Goal: Transaction & Acquisition: Purchase product/service

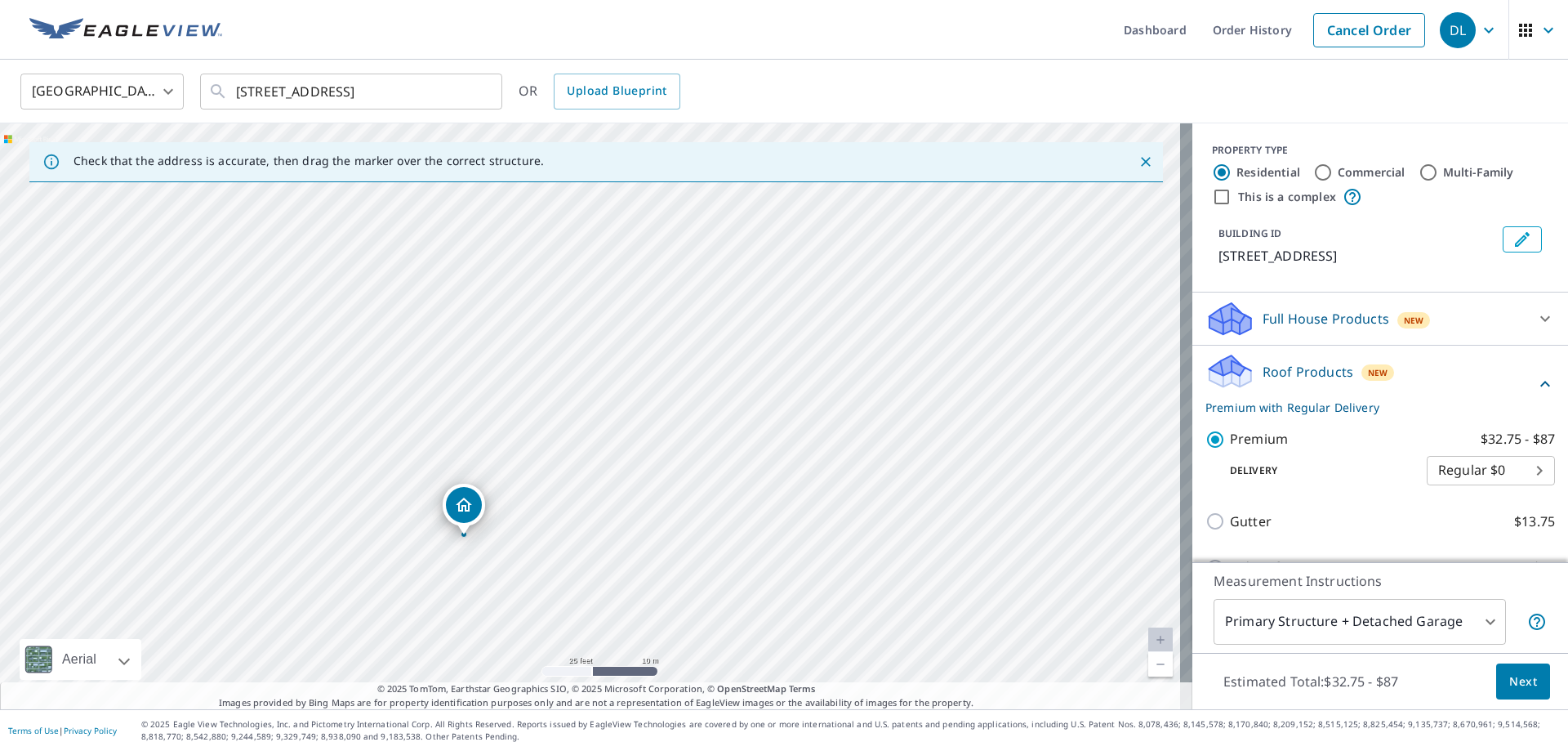
scroll to position [100, 0]
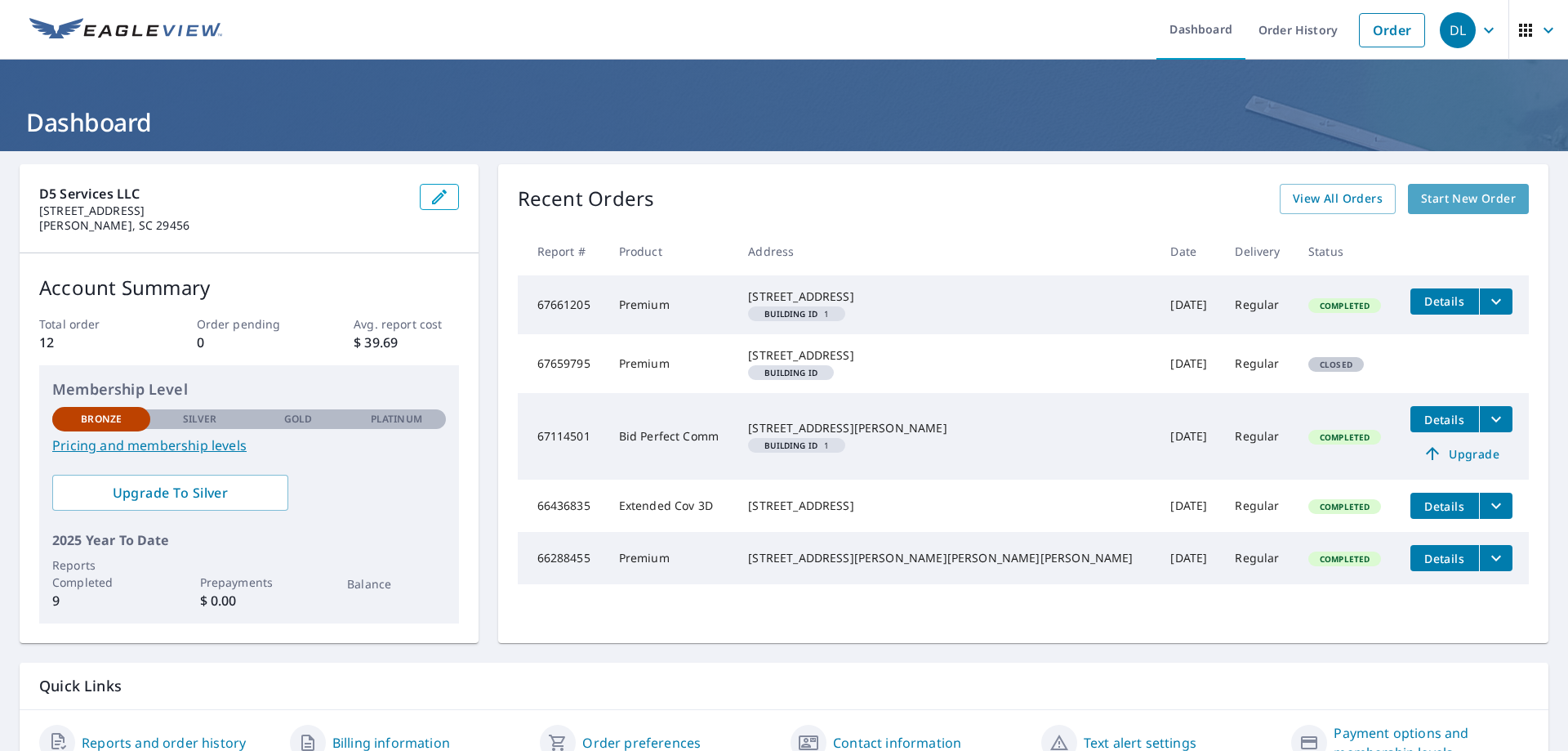
click at [1444, 203] on span "Start New Order" at bounding box center [1468, 199] width 94 height 21
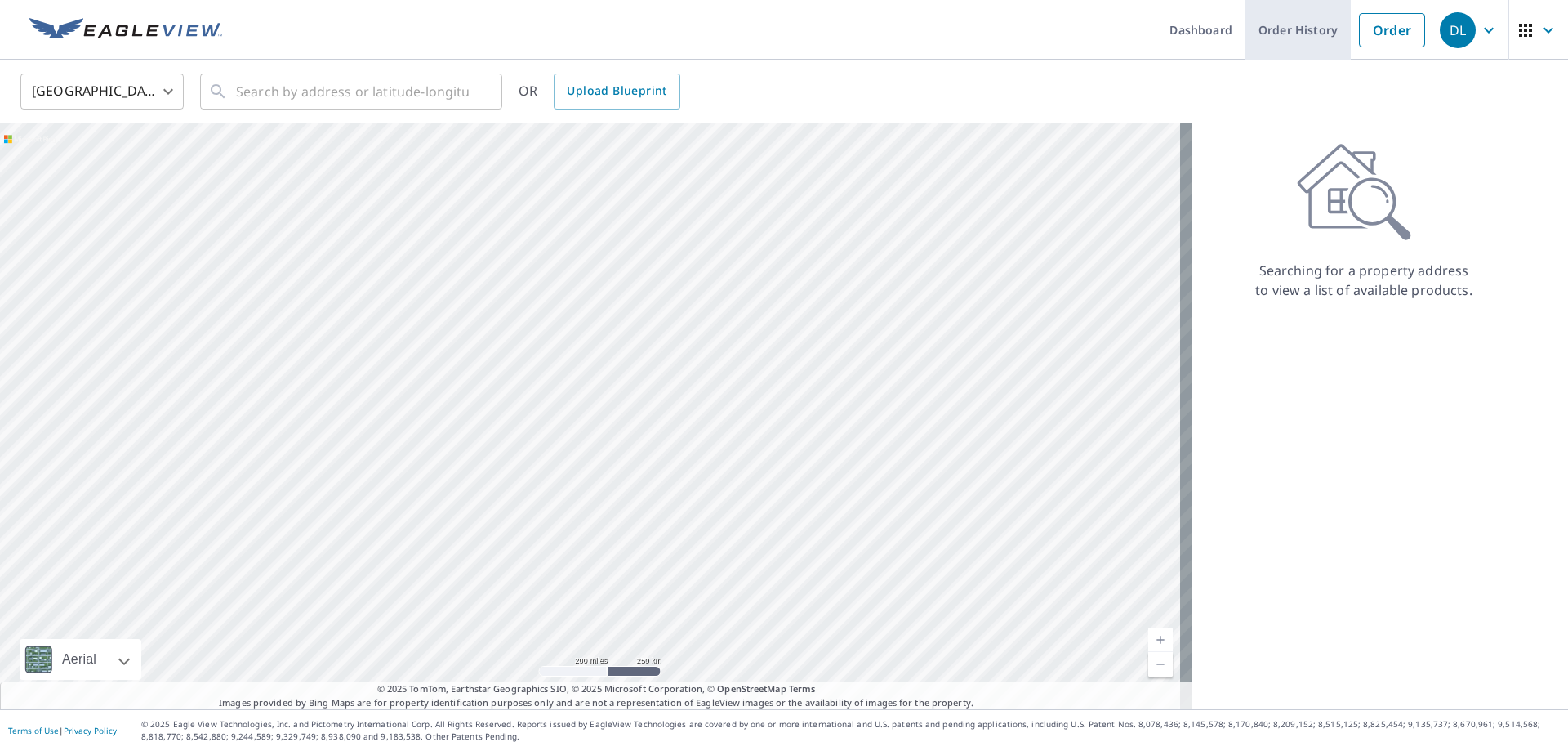
click at [1302, 36] on link "Order History" at bounding box center [1298, 29] width 105 height 60
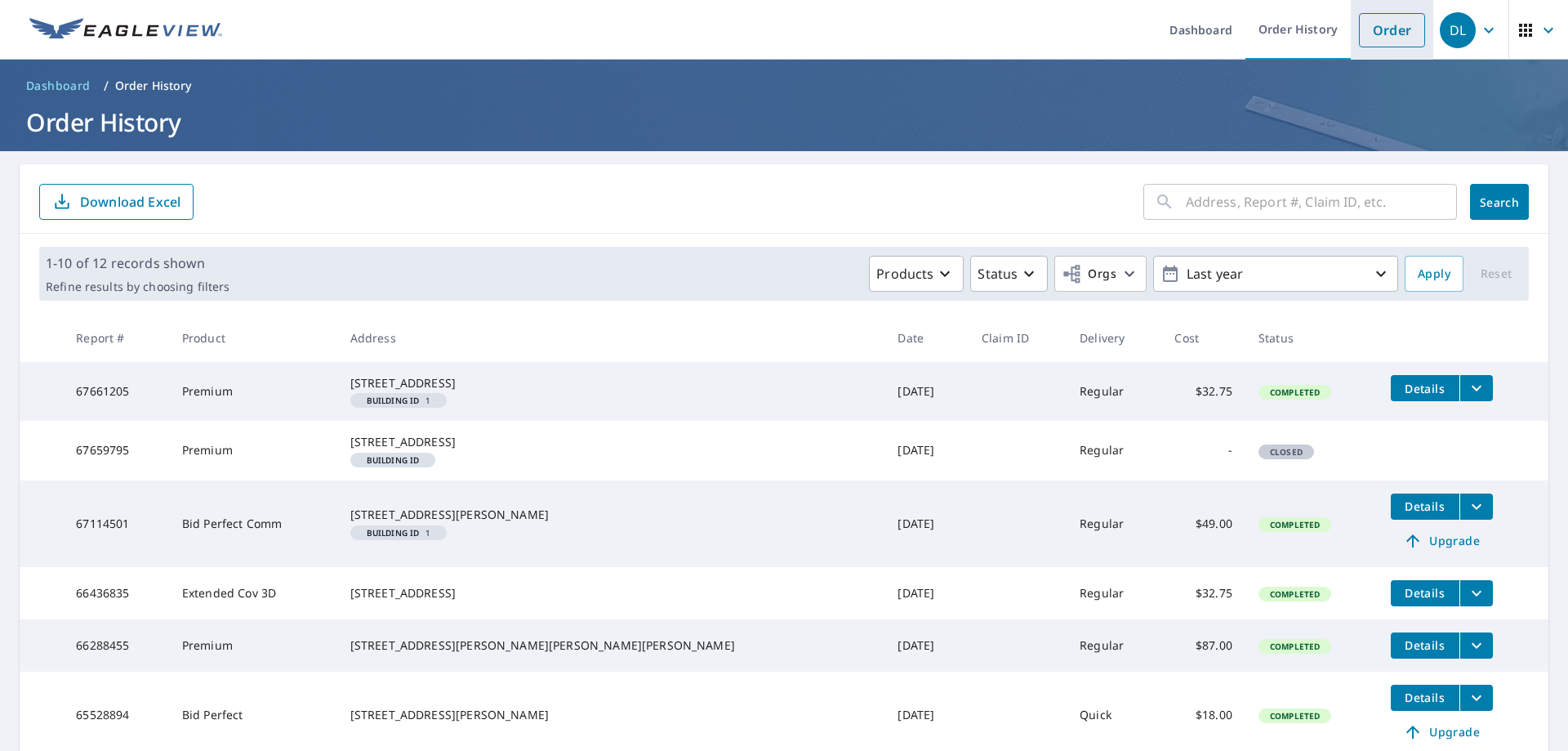
click at [1400, 32] on link "Order" at bounding box center [1391, 29] width 66 height 34
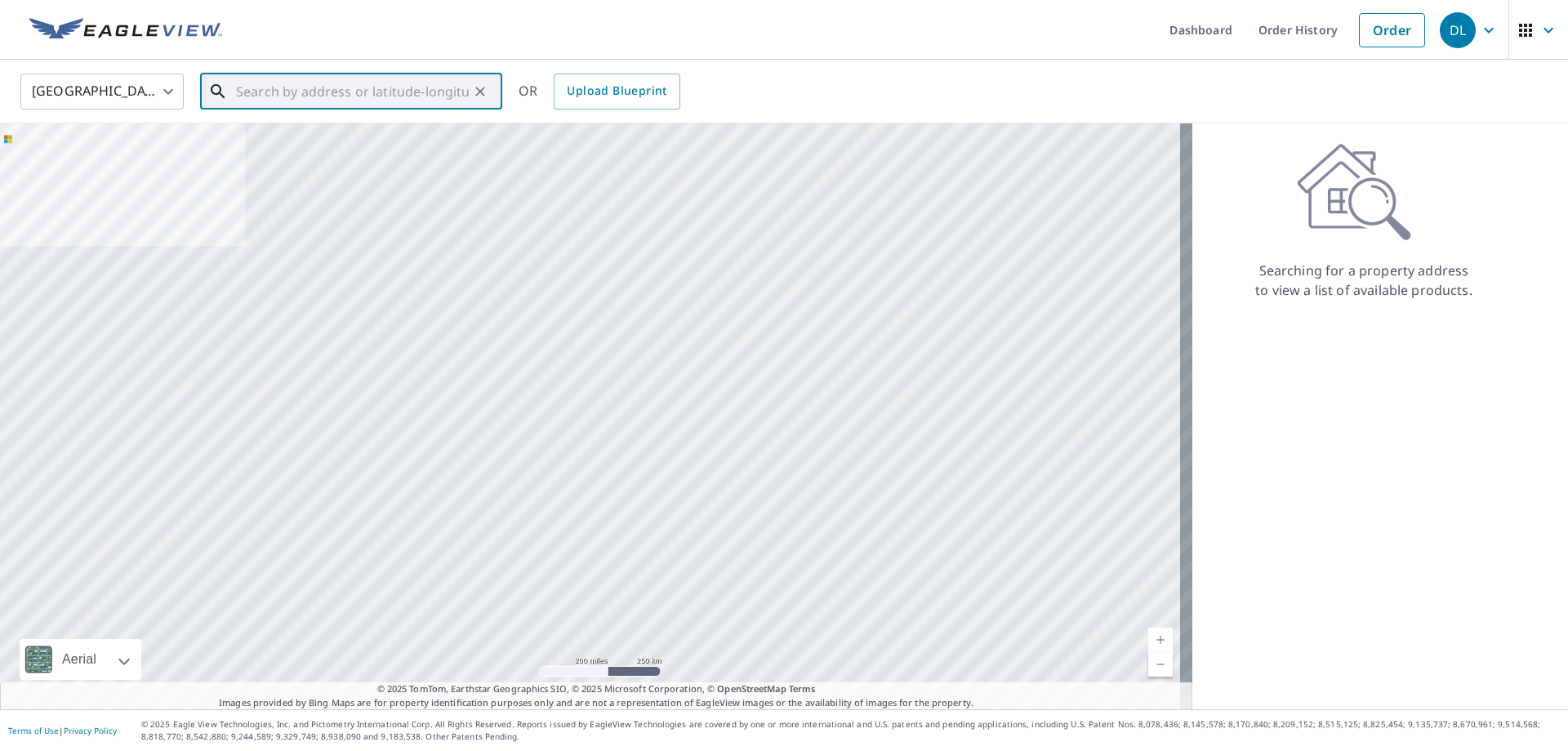
click at [278, 89] on input "text" at bounding box center [352, 91] width 233 height 46
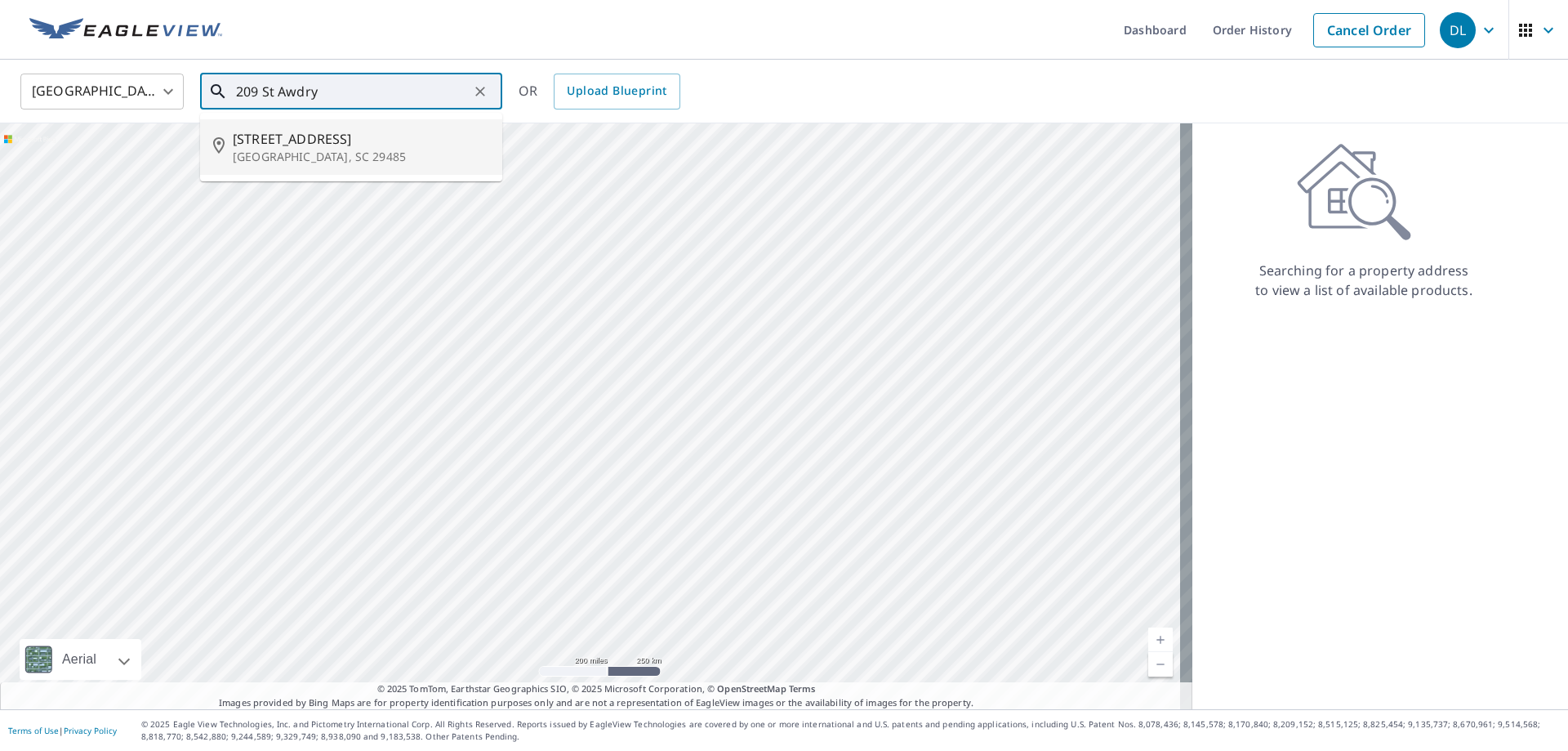
click at [250, 144] on span "[STREET_ADDRESS]" at bounding box center [361, 139] width 256 height 20
type input "[STREET_ADDRESS]"
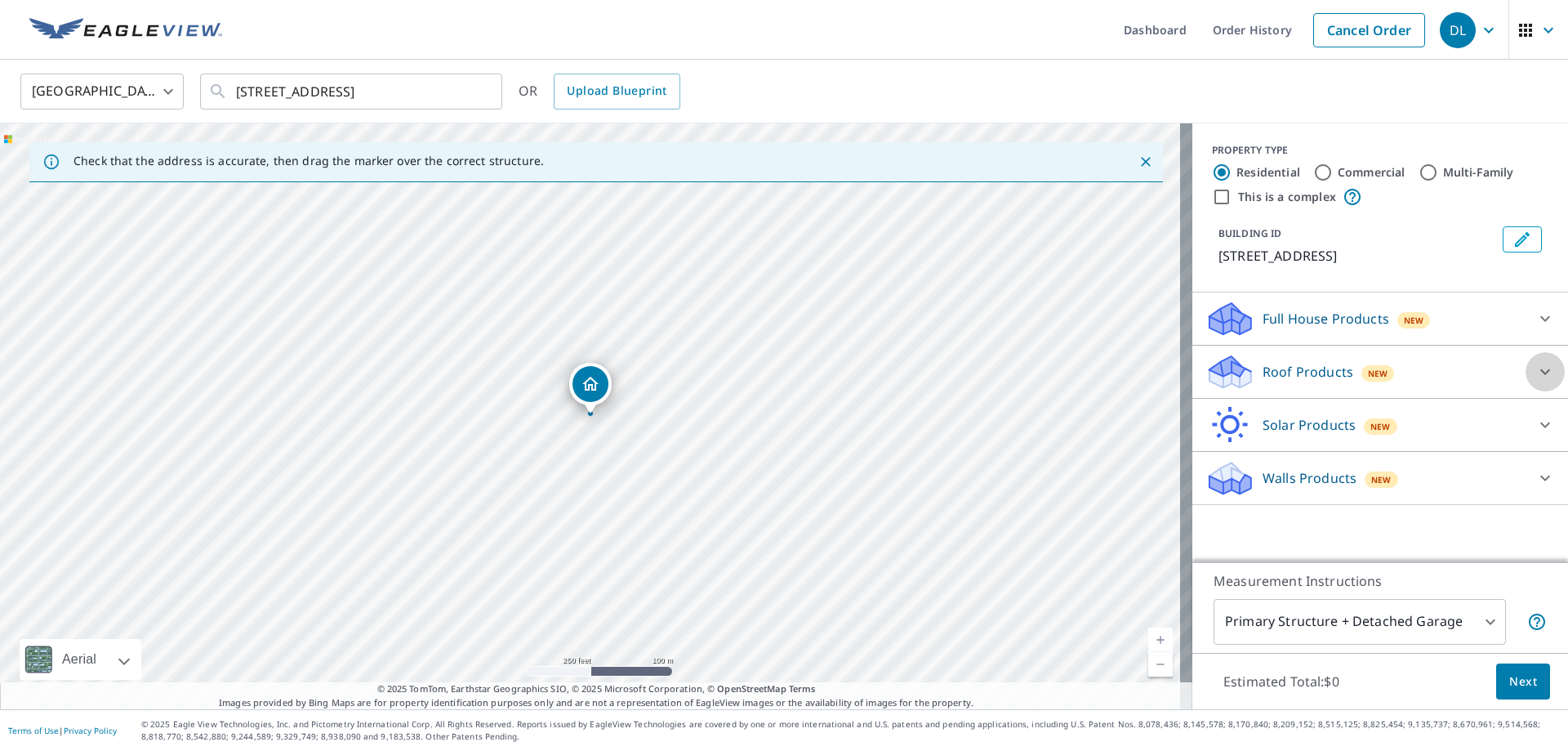
click at [1536, 373] on icon at bounding box center [1545, 372] width 20 height 20
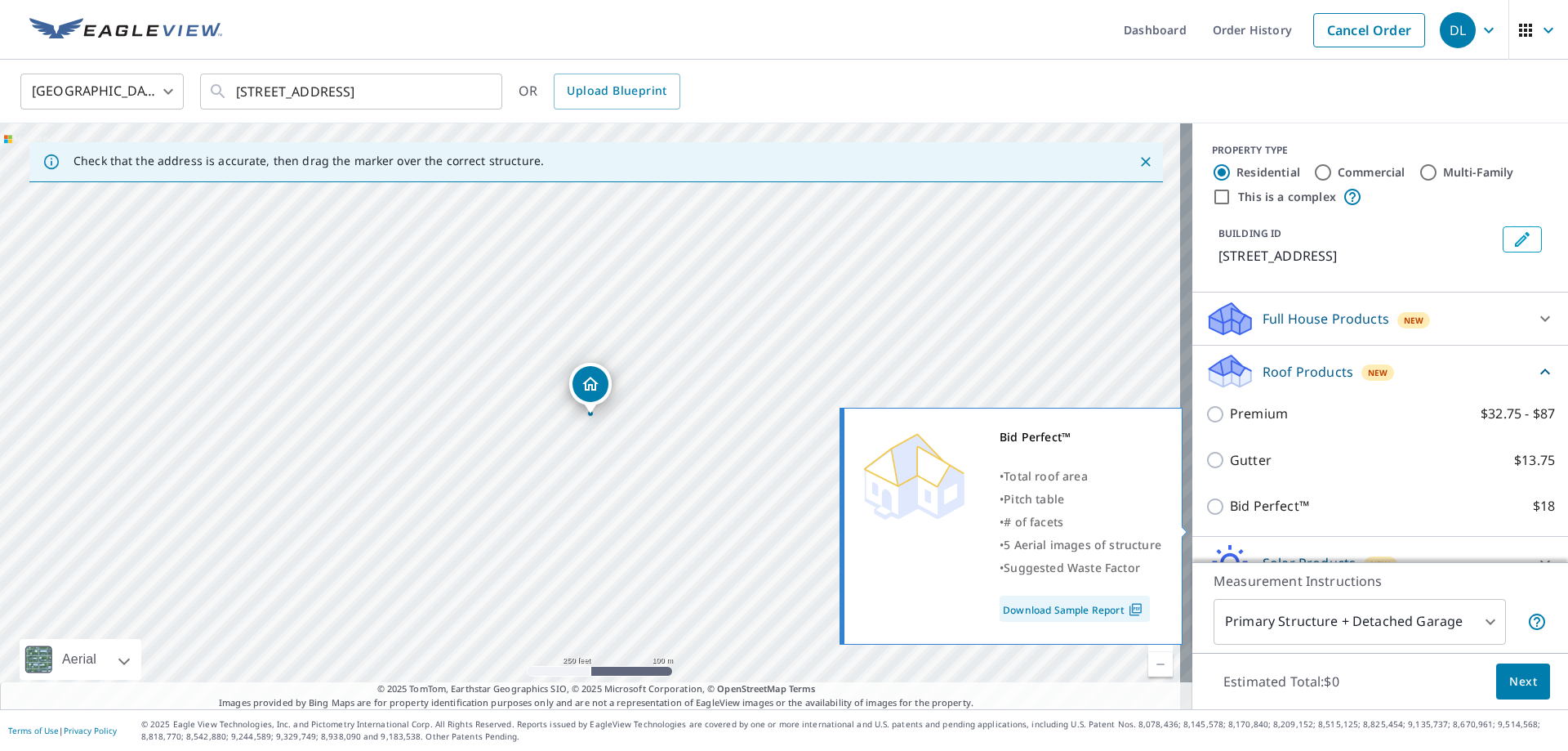
click at [1205, 516] on input "Bid Perfect™ $18" at bounding box center [1217, 506] width 25 height 20
checkbox input "true"
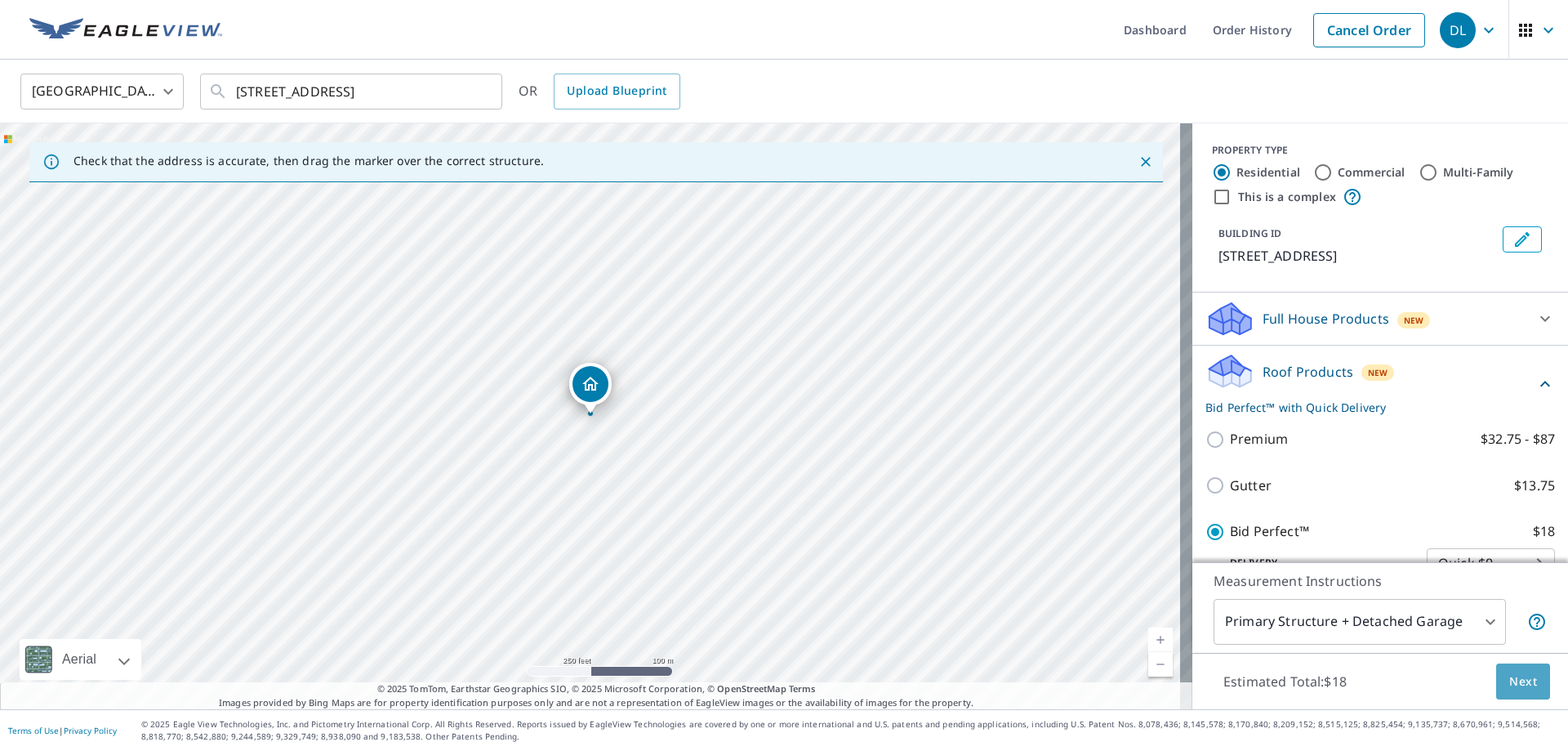
click at [1510, 678] on span "Next" at bounding box center [1523, 681] width 28 height 21
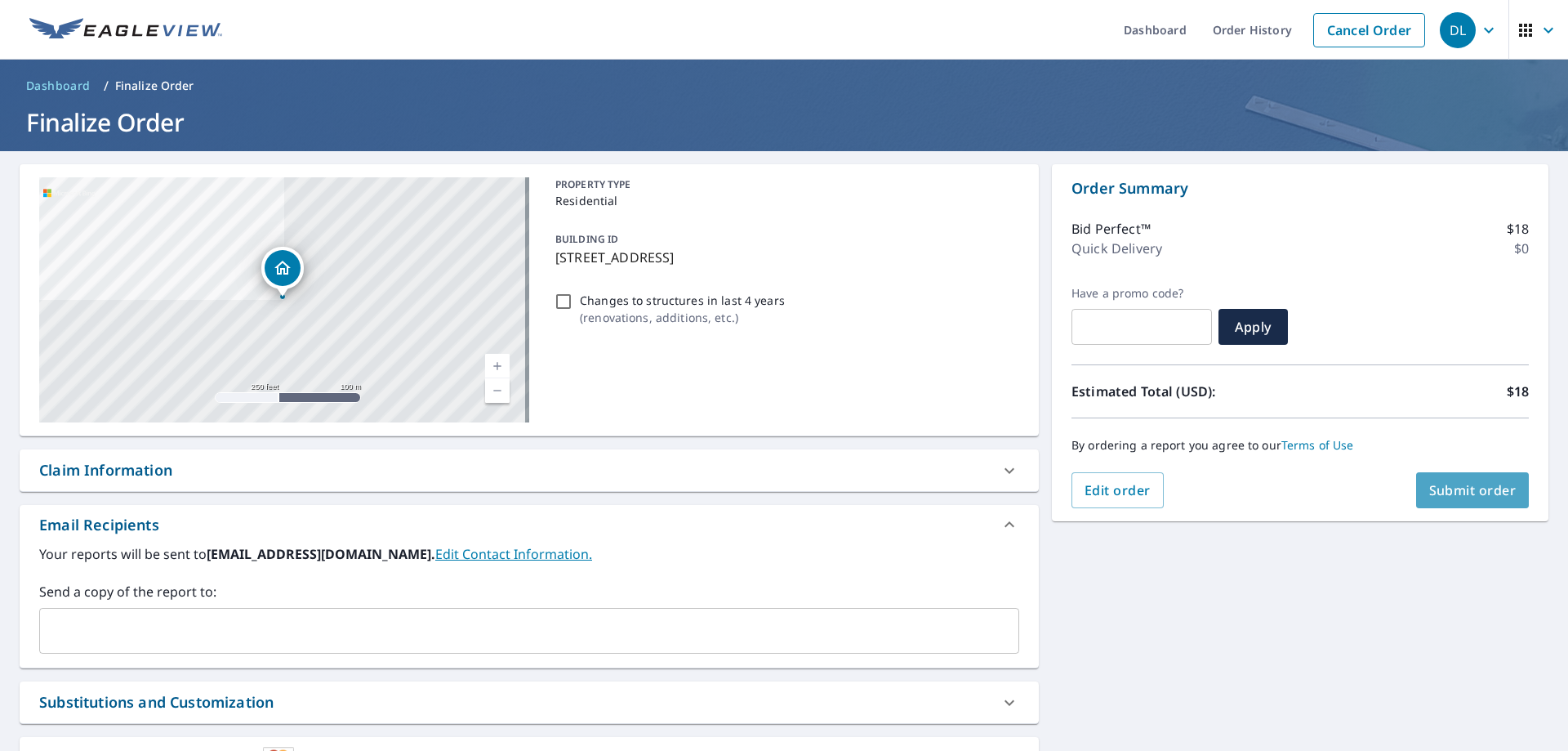
click at [1455, 489] on span "Submit order" at bounding box center [1473, 491] width 87 height 18
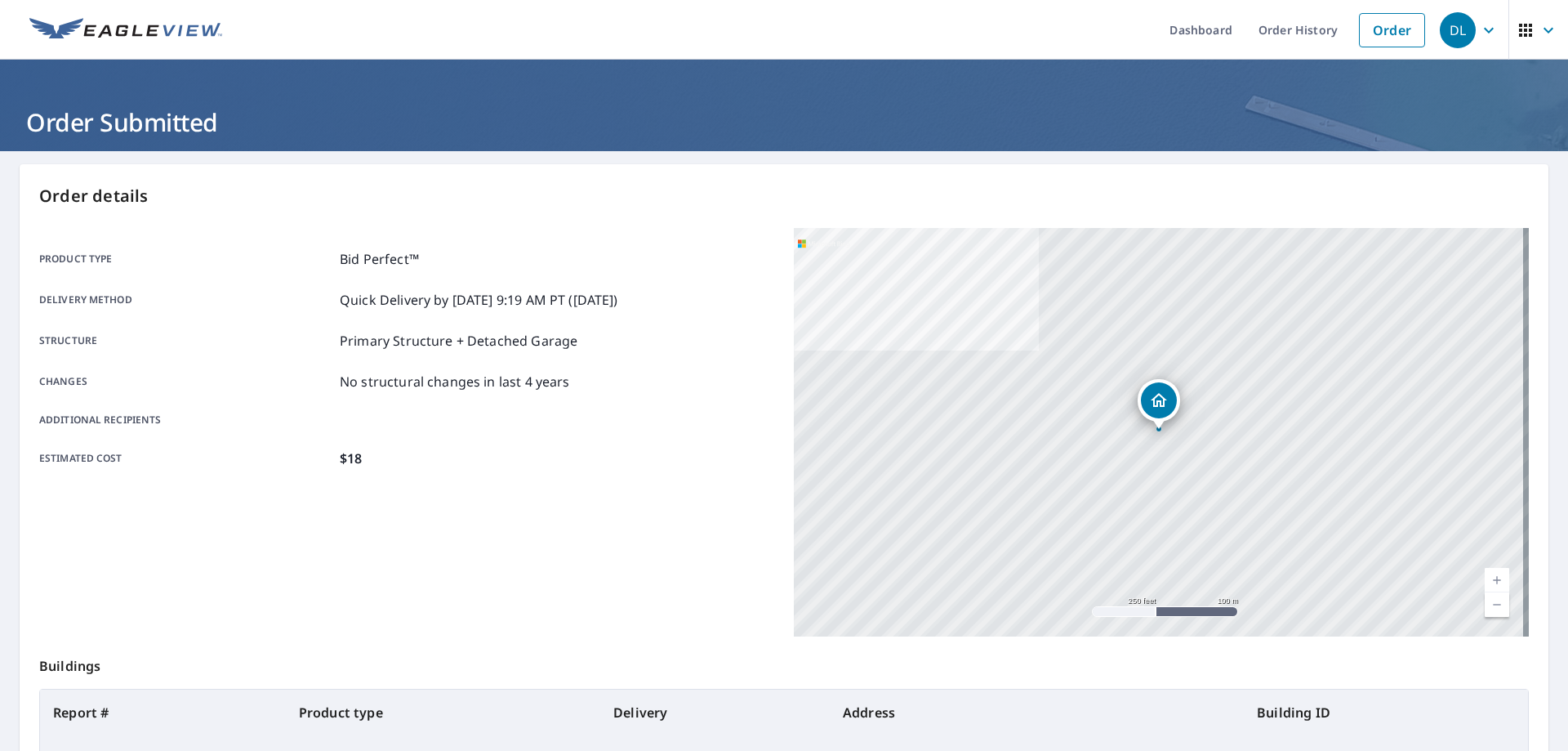
click at [956, 633] on div "[STREET_ADDRESS]" at bounding box center [1161, 433] width 735 height 409
